Goal: Task Accomplishment & Management: Complete application form

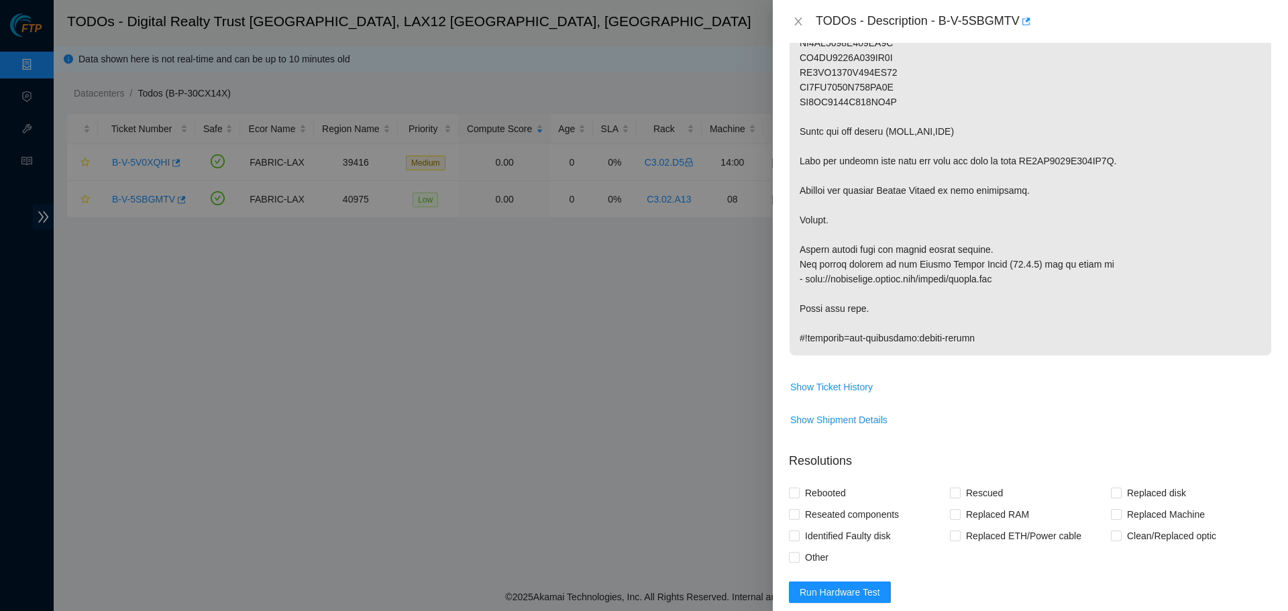
scroll to position [262, 0]
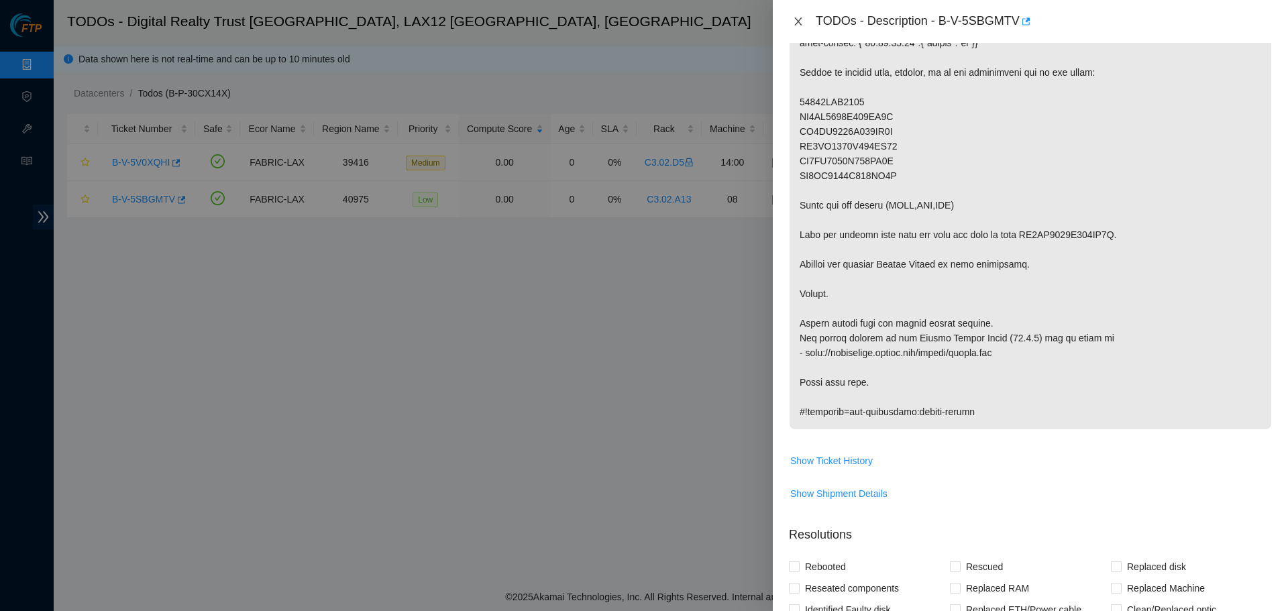
click at [642, 23] on icon "close" at bounding box center [798, 21] width 11 height 11
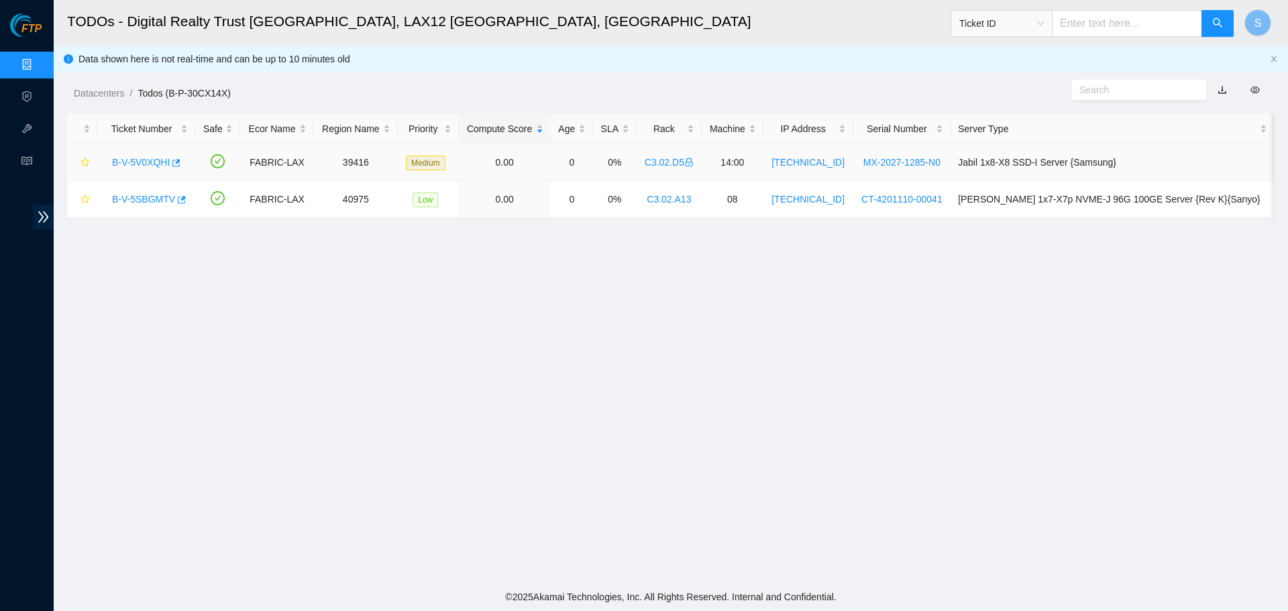
scroll to position [274, 0]
click at [148, 199] on link "B-V-5SBGMTV" at bounding box center [143, 199] width 63 height 11
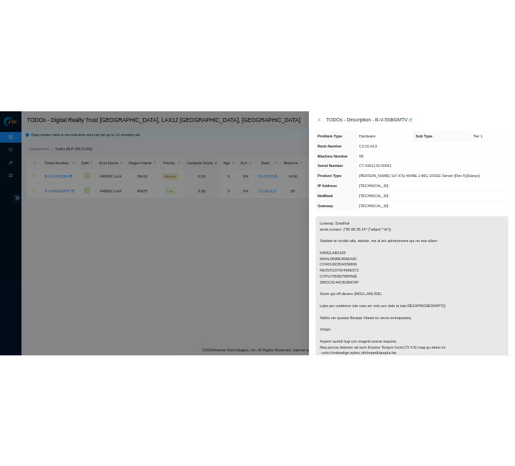
scroll to position [0, 0]
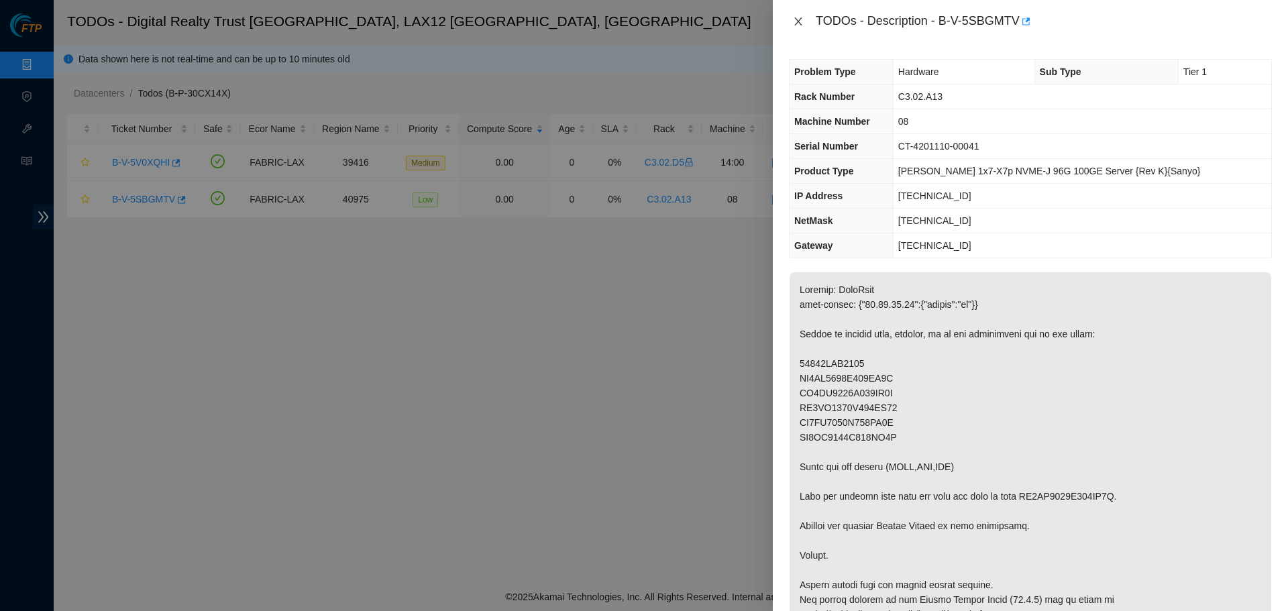
click at [642, 22] on div "TODOs - Description - B-V-5SBGMTV" at bounding box center [1030, 21] width 483 height 21
click at [642, 22] on button "Close" at bounding box center [798, 21] width 19 height 13
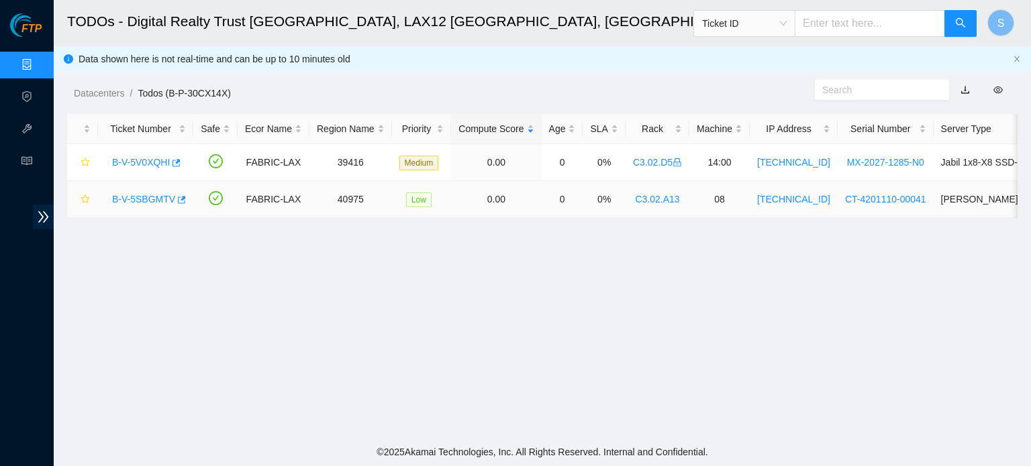
click at [134, 200] on link "B-V-5SBGMTV" at bounding box center [143, 199] width 63 height 11
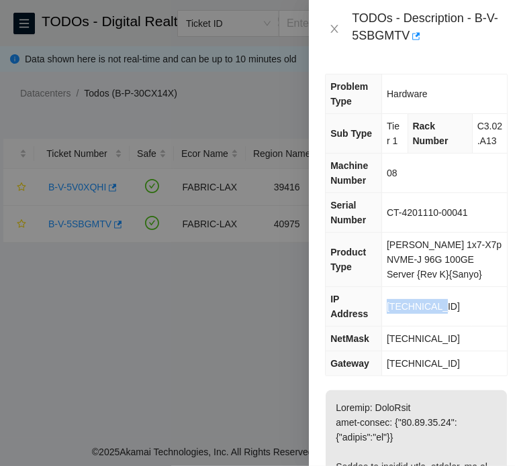
drag, startPoint x: 444, startPoint y: 315, endPoint x: 384, endPoint y: 314, distance: 59.7
click at [384, 314] on td "[TECHNICAL_ID]" at bounding box center [444, 307] width 125 height 40
copy span "[TECHNICAL_ID]"
drag, startPoint x: 476, startPoint y: 338, endPoint x: 370, endPoint y: 331, distance: 105.6
click at [370, 331] on tr "NetMask [TECHNICAL_ID]" at bounding box center [415, 339] width 181 height 25
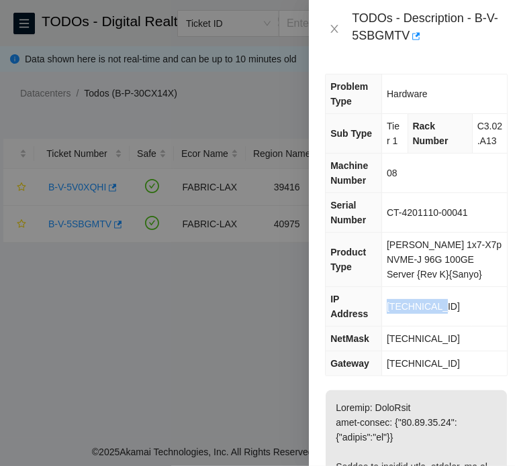
copy tr "[TECHNICAL_ID]"
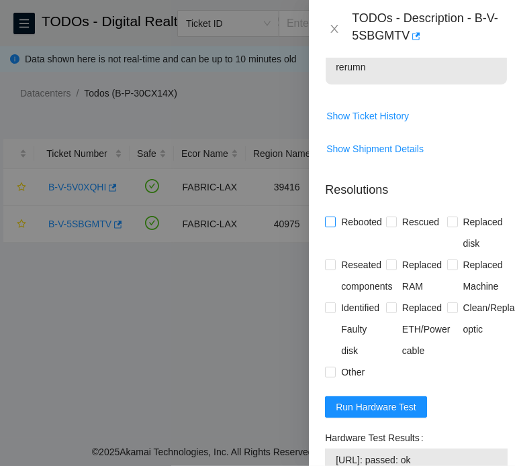
click at [346, 233] on span "Rebooted" at bounding box center [362, 221] width 52 height 21
click at [334, 226] on input "Rebooted" at bounding box center [329, 221] width 9 height 9
checkbox input "true"
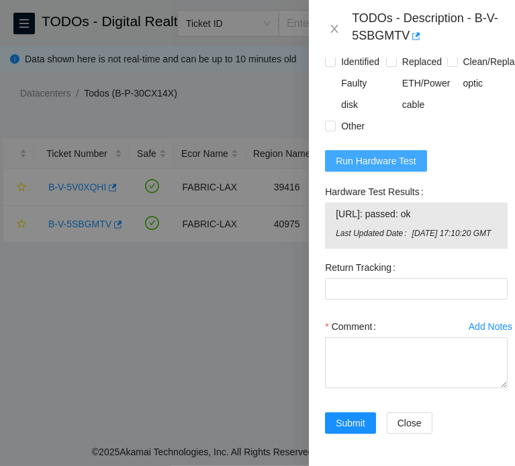
click at [374, 162] on button "Run Hardware Test" at bounding box center [376, 160] width 102 height 21
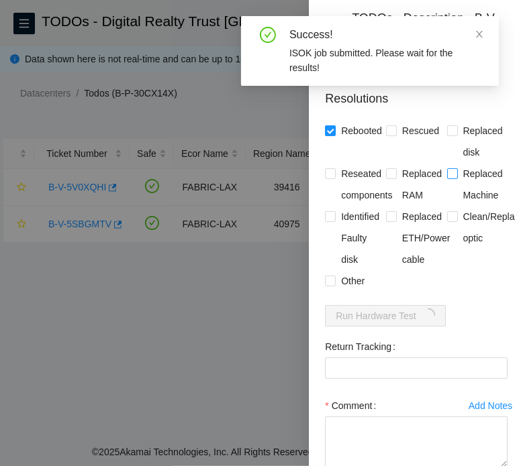
scroll to position [942, 0]
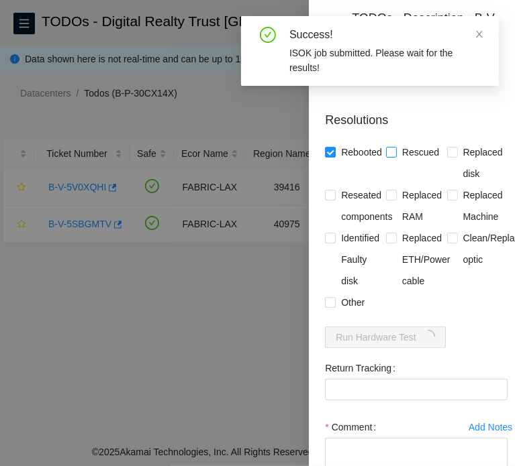
click at [406, 163] on span "Rescued" at bounding box center [421, 152] width 48 height 21
click at [395, 156] on input "Rescued" at bounding box center [390, 151] width 9 height 9
checkbox input "true"
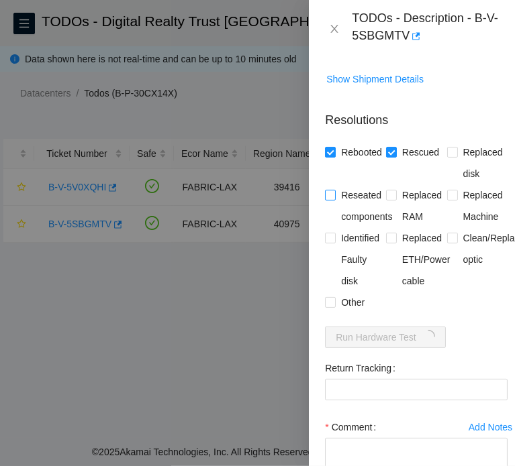
click at [354, 227] on span "Reseated components" at bounding box center [367, 206] width 62 height 43
click at [334, 199] on input "Reseated components" at bounding box center [329, 194] width 9 height 9
checkbox input "true"
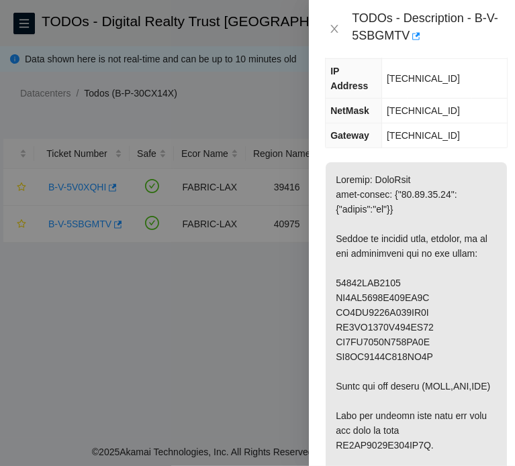
scroll to position [271, 0]
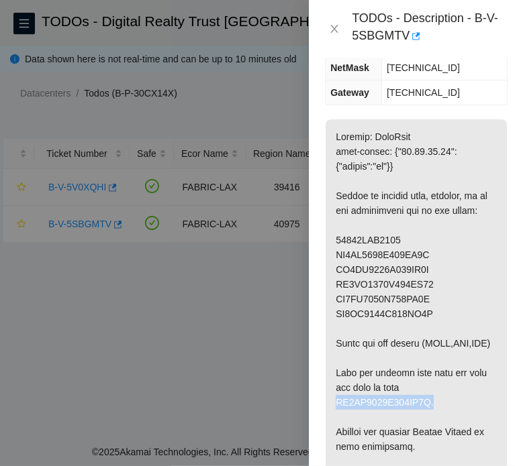
drag, startPoint x: 459, startPoint y: 397, endPoint x: 336, endPoint y: 405, distance: 123.1
click at [336, 405] on p at bounding box center [415, 402] width 181 height 566
copy p "EJ0CN9087I010CQ0I."
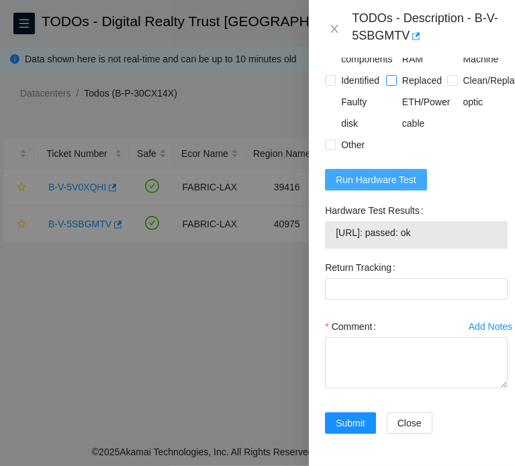
click at [415, 169] on button "Run Hardware Test" at bounding box center [376, 179] width 102 height 21
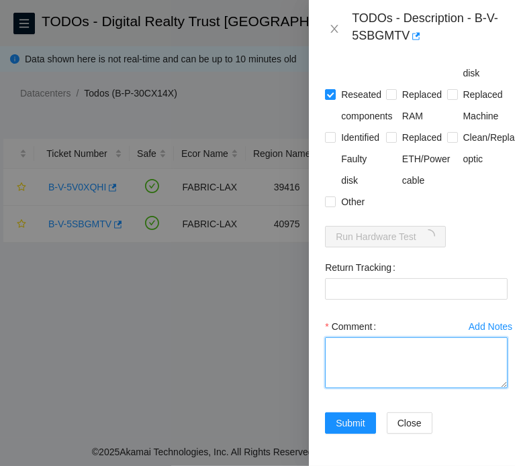
click at [416, 342] on textarea "Comment" at bounding box center [416, 363] width 183 height 51
paste textarea "B-V-5SBGMTV FABRIC-LAX 40975 Low 0.00 0 0% C3.02.A13 08 [TECHNICAL_ID] CT-42011…"
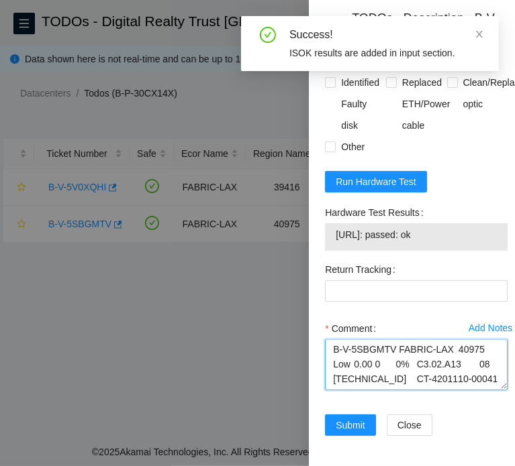
scroll to position [1133, 0]
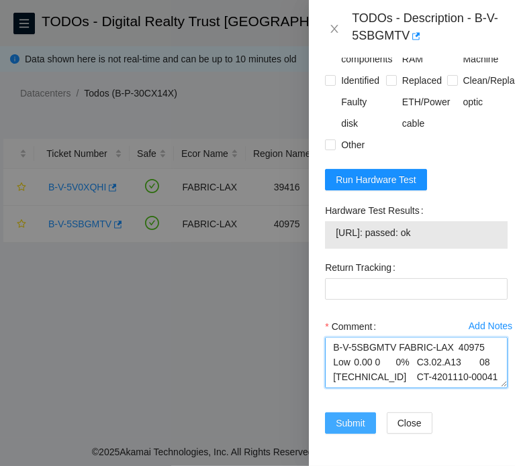
type textarea "B-V-5SBGMTV FABRIC-LAX 40975 Low 0.00 0 0% C3.02.A13 08 [TECHNICAL_ID] CT-42011…"
click at [354, 416] on span "Submit" at bounding box center [351, 423] width 30 height 15
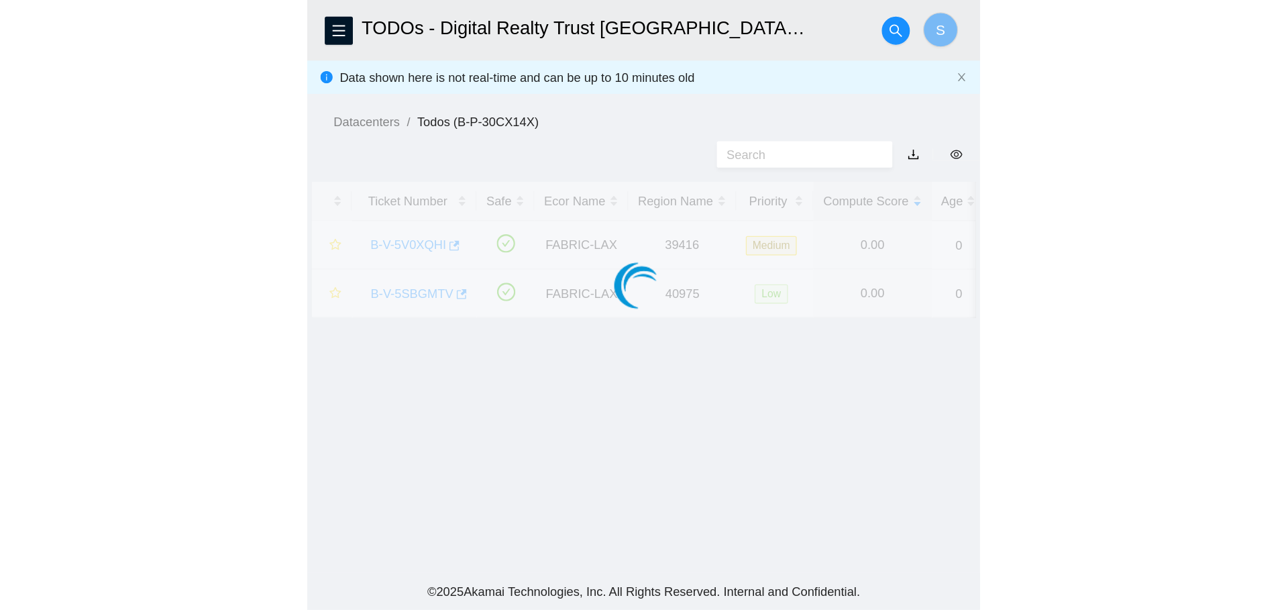
scroll to position [383, 0]
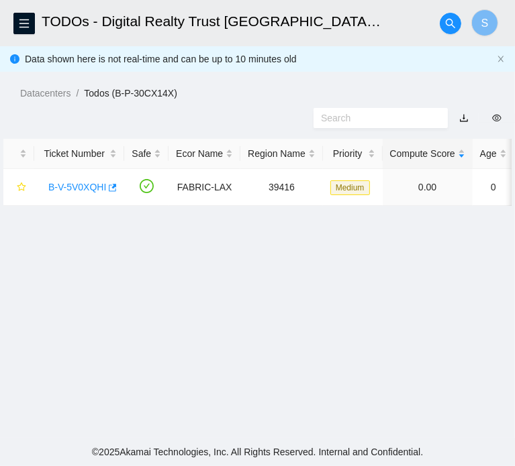
click at [464, 136] on div "Datacenters / Todos (B-P-30CX14X) /" at bounding box center [257, 80] width 515 height 110
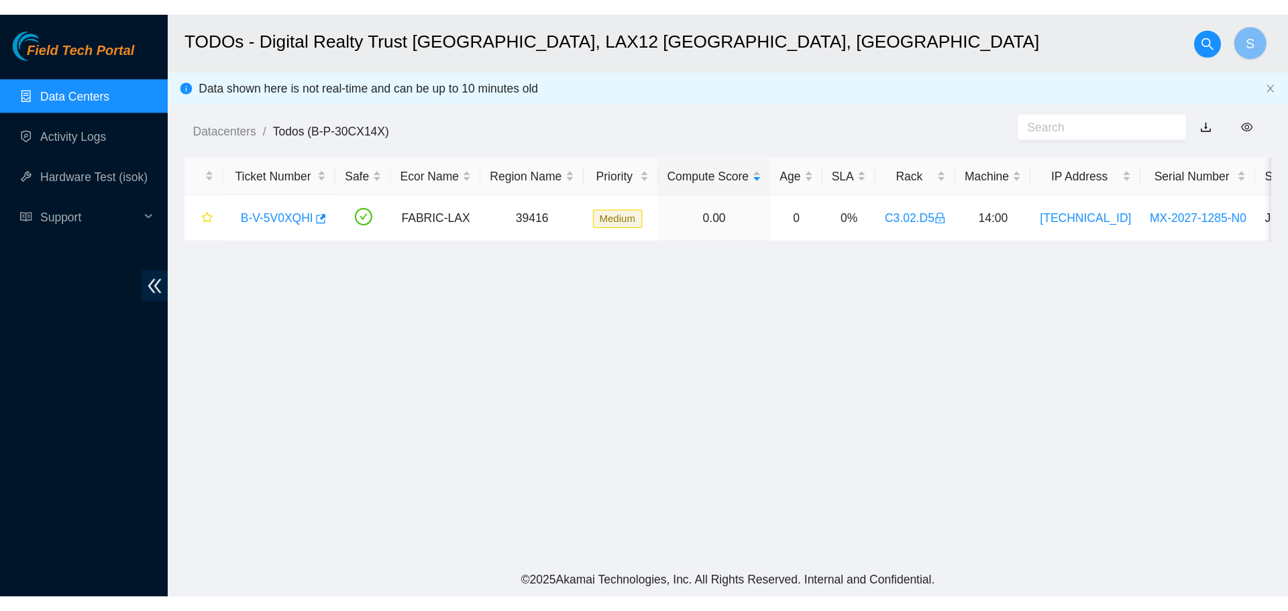
scroll to position [273, 0]
